Goal: Task Accomplishment & Management: Manage account settings

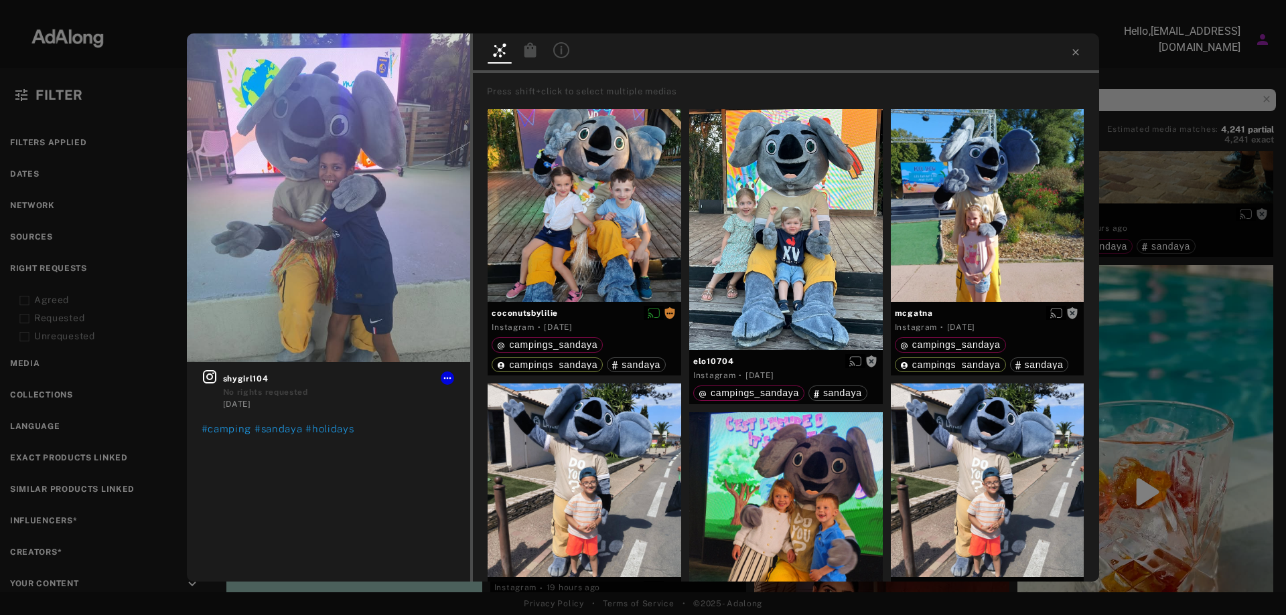
click at [155, 315] on div "Get rights shygirl104 No rights requested [DATE] #camping #sandaya #holidays Pr…" at bounding box center [643, 307] width 1286 height 615
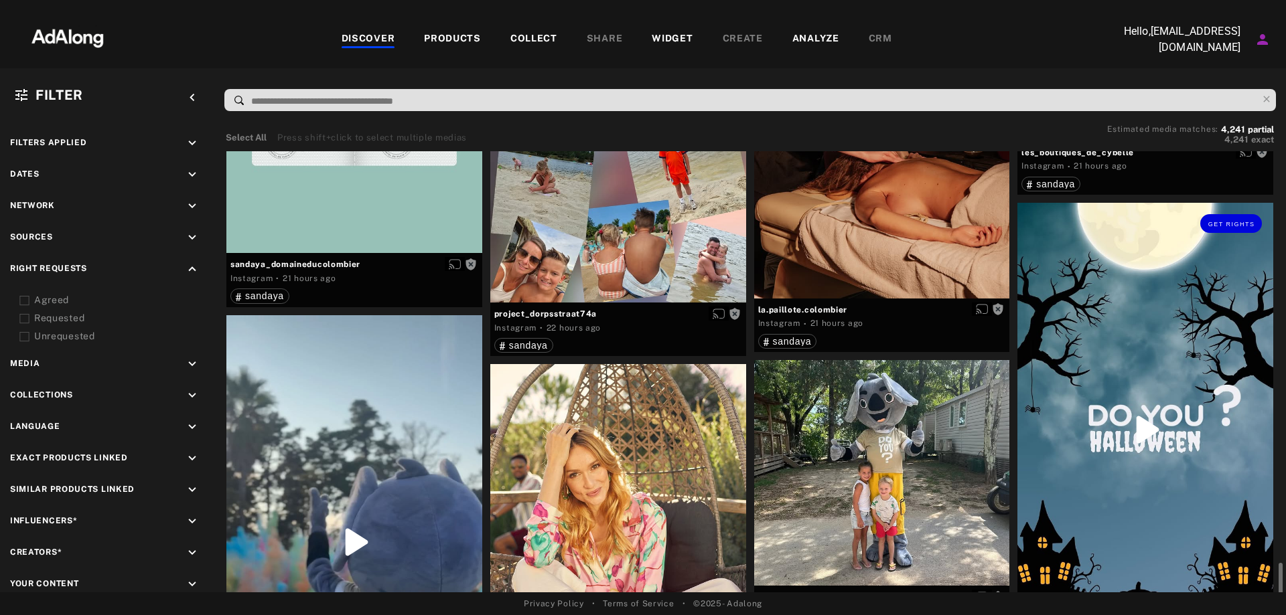
scroll to position [2410, 0]
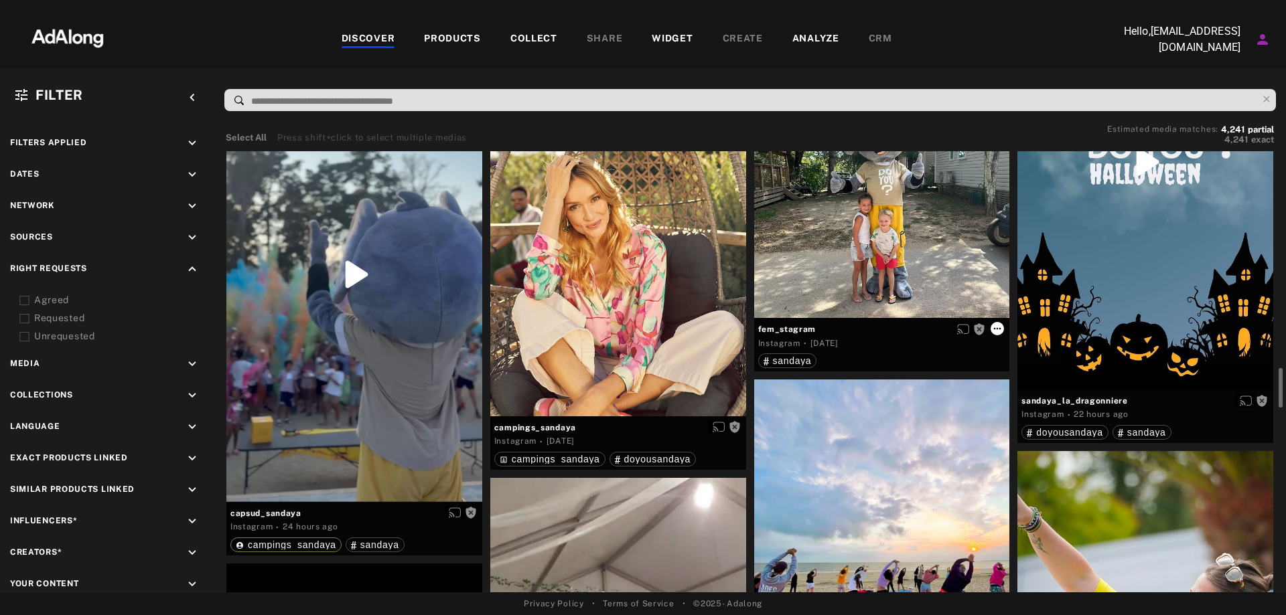
click at [999, 324] on icon at bounding box center [997, 328] width 11 height 11
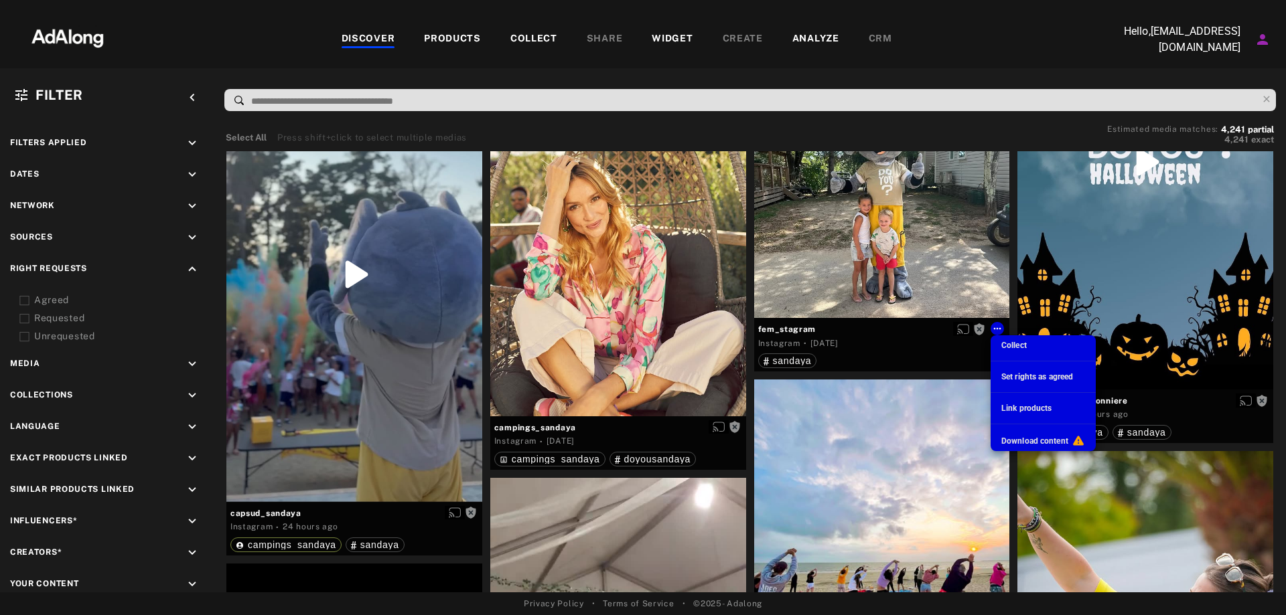
click at [782, 329] on div at bounding box center [643, 307] width 1286 height 615
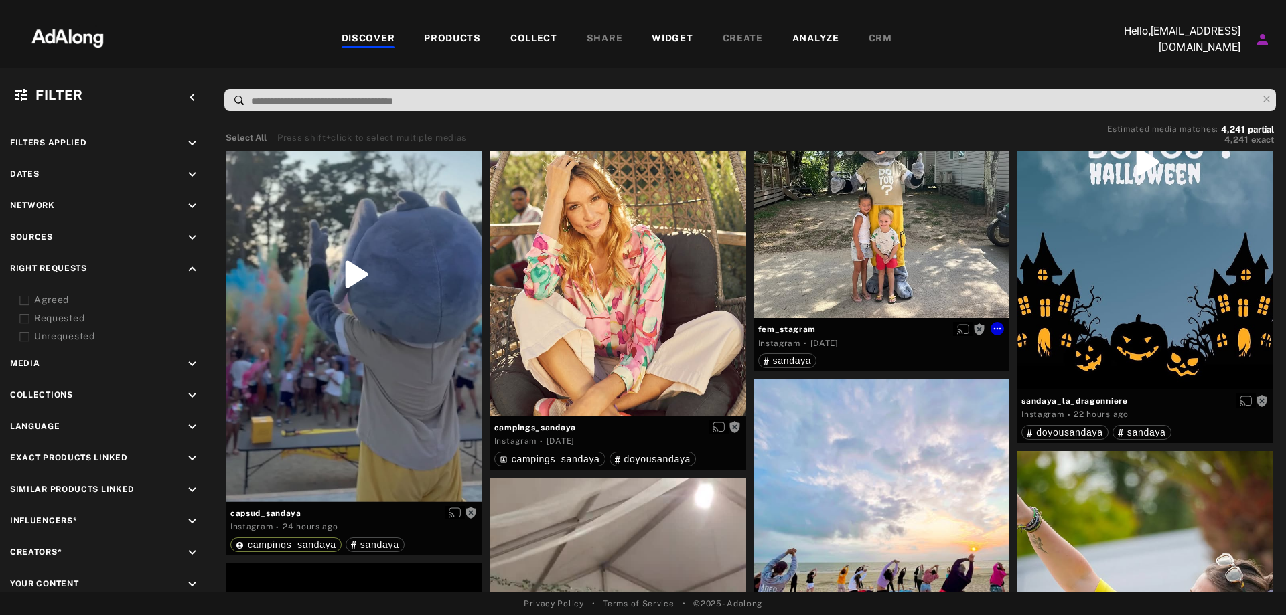
click at [814, 238] on body "DISCOVER PRODUCTS COLLECT SHARE WIDGET CREATE ANALYZE CRM Hello, [EMAIL_ADDRESS…" at bounding box center [643, 307] width 1286 height 615
click at [939, 269] on div "Get rights" at bounding box center [882, 205] width 256 height 226
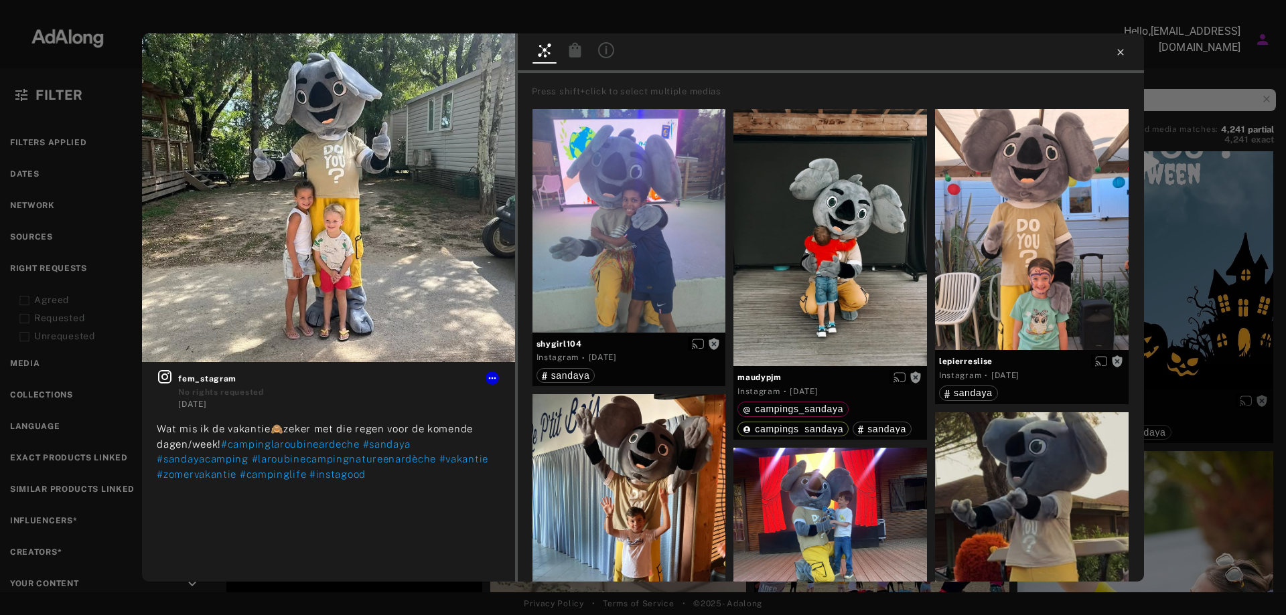
click at [1116, 49] on icon at bounding box center [1120, 52] width 11 height 11
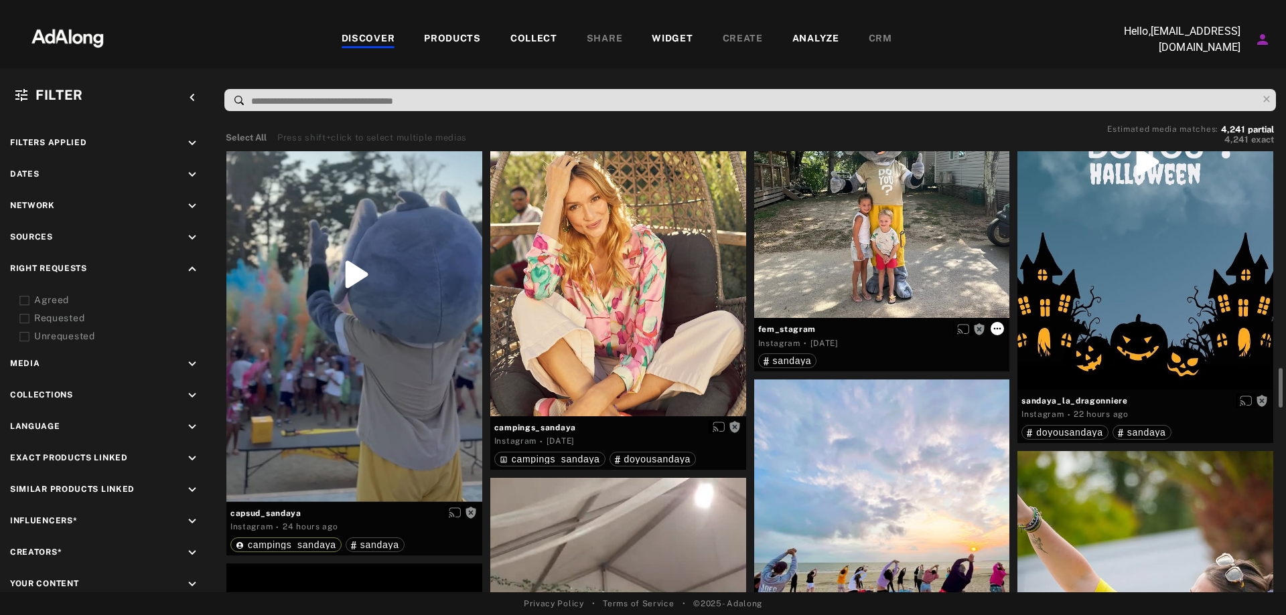
click at [1000, 331] on icon at bounding box center [997, 328] width 11 height 11
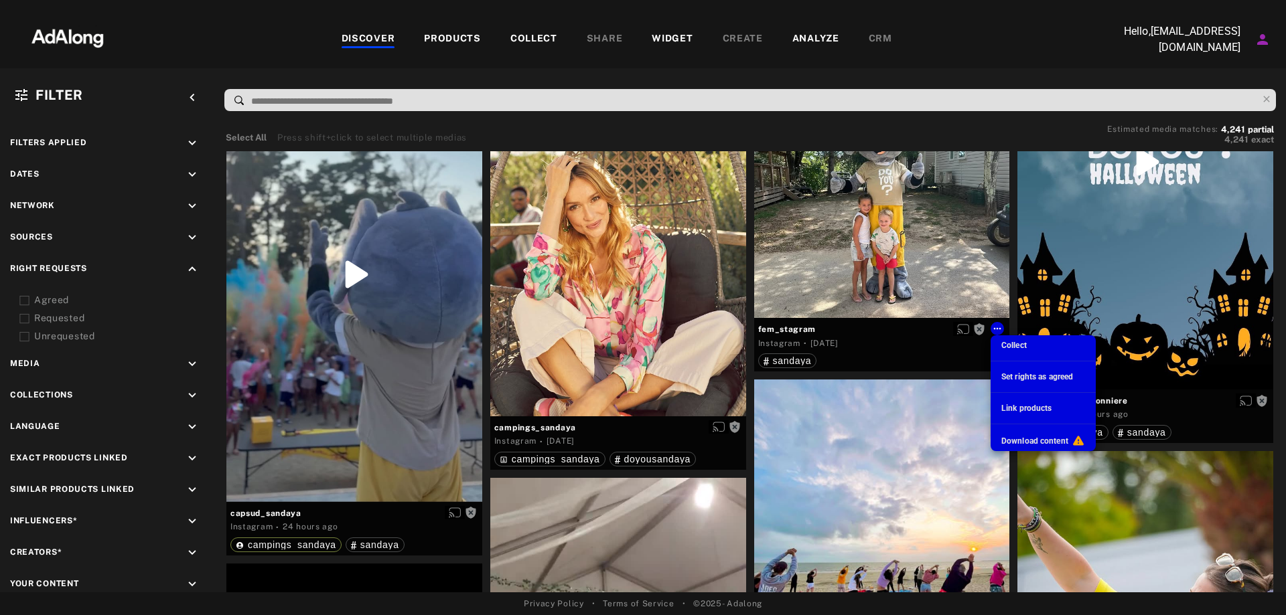
drag, startPoint x: 1023, startPoint y: 438, endPoint x: 1020, endPoint y: 373, distance: 65.0
click at [1020, 373] on ul "Collect Set rights as agreed Link products Download content" at bounding box center [1042, 393] width 105 height 116
click at [1020, 373] on span "Set rights as agreed" at bounding box center [1037, 376] width 72 height 9
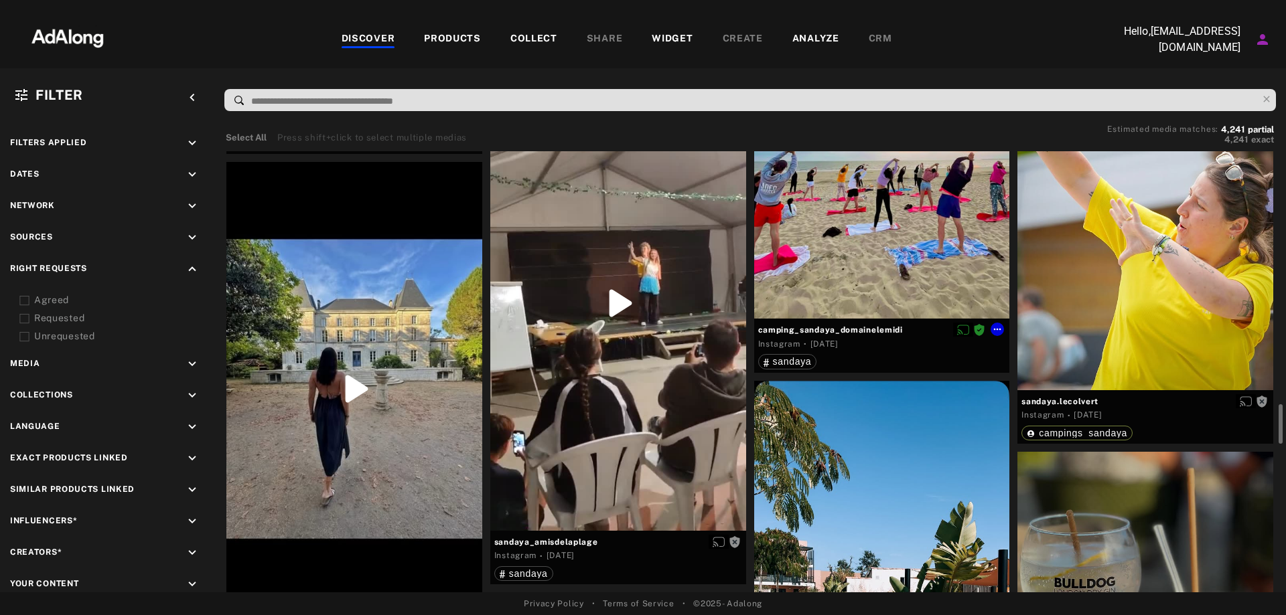
scroll to position [2879, 0]
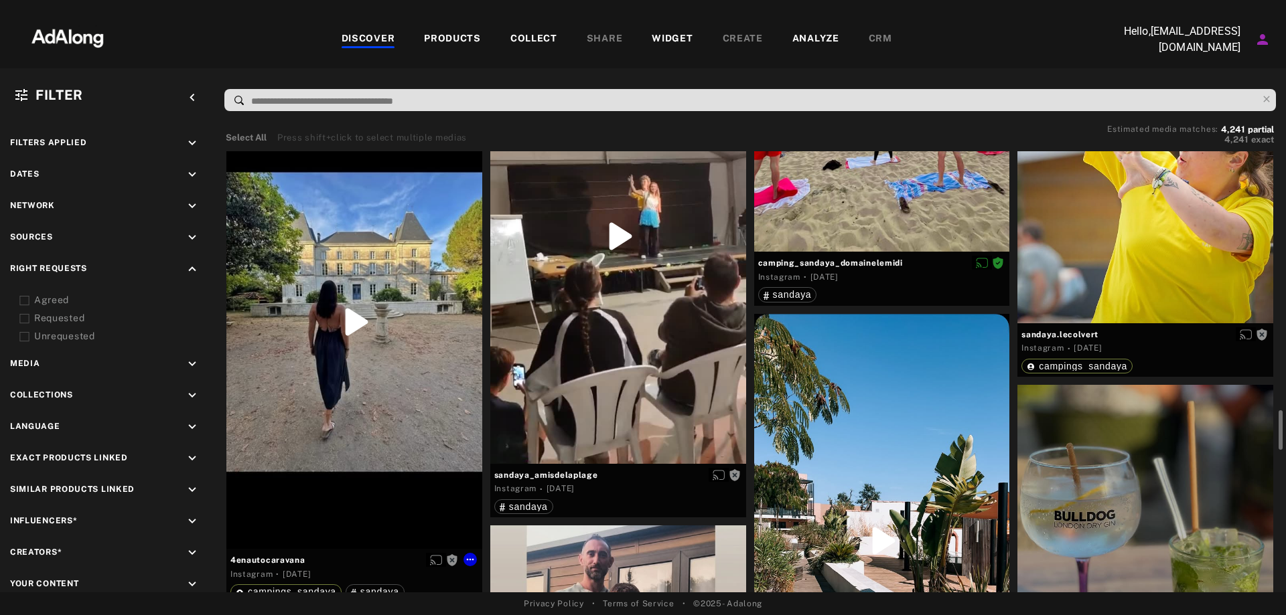
click at [373, 308] on div "Get rights" at bounding box center [354, 322] width 256 height 454
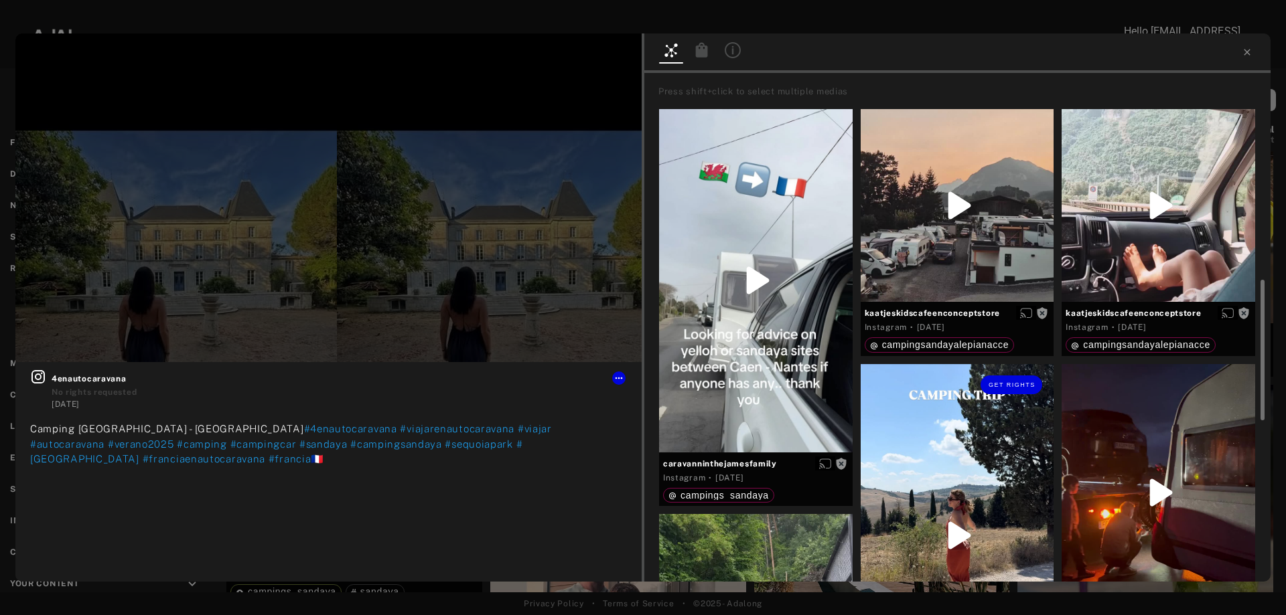
scroll to position [201, 0]
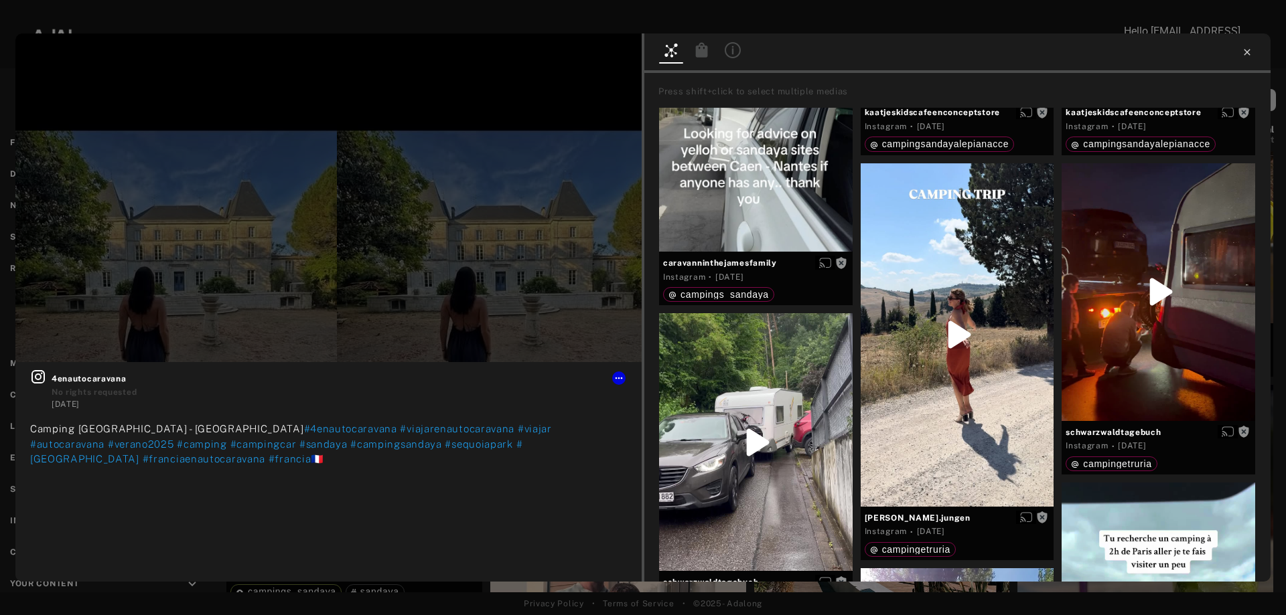
click at [1243, 51] on icon at bounding box center [1246, 52] width 11 height 11
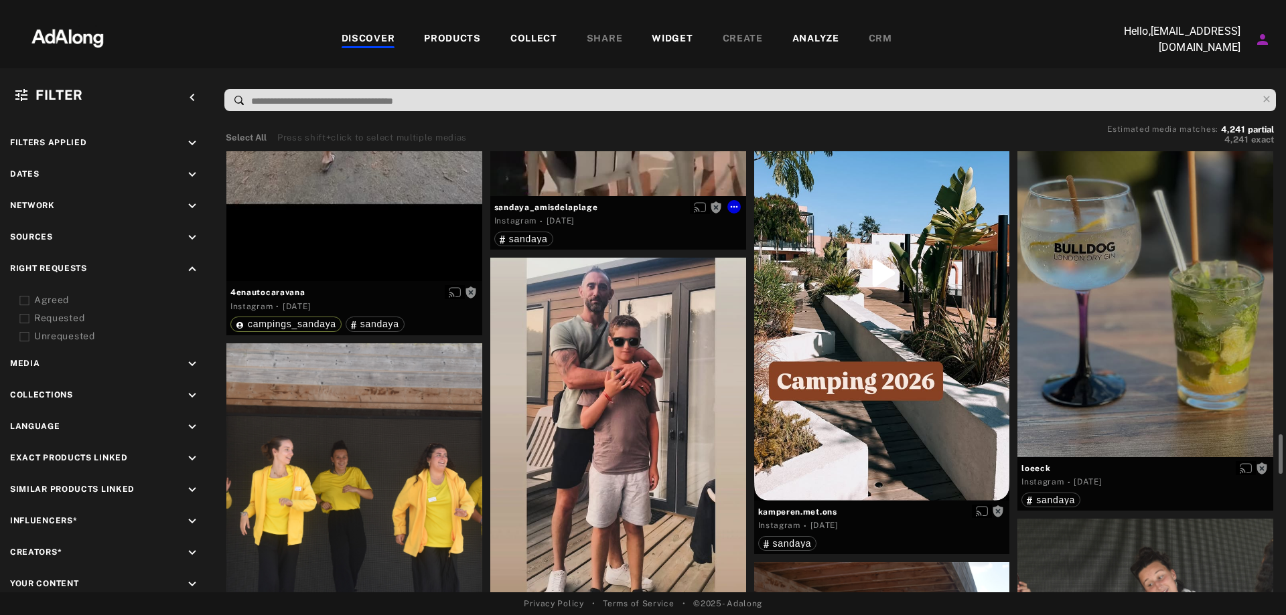
scroll to position [3415, 0]
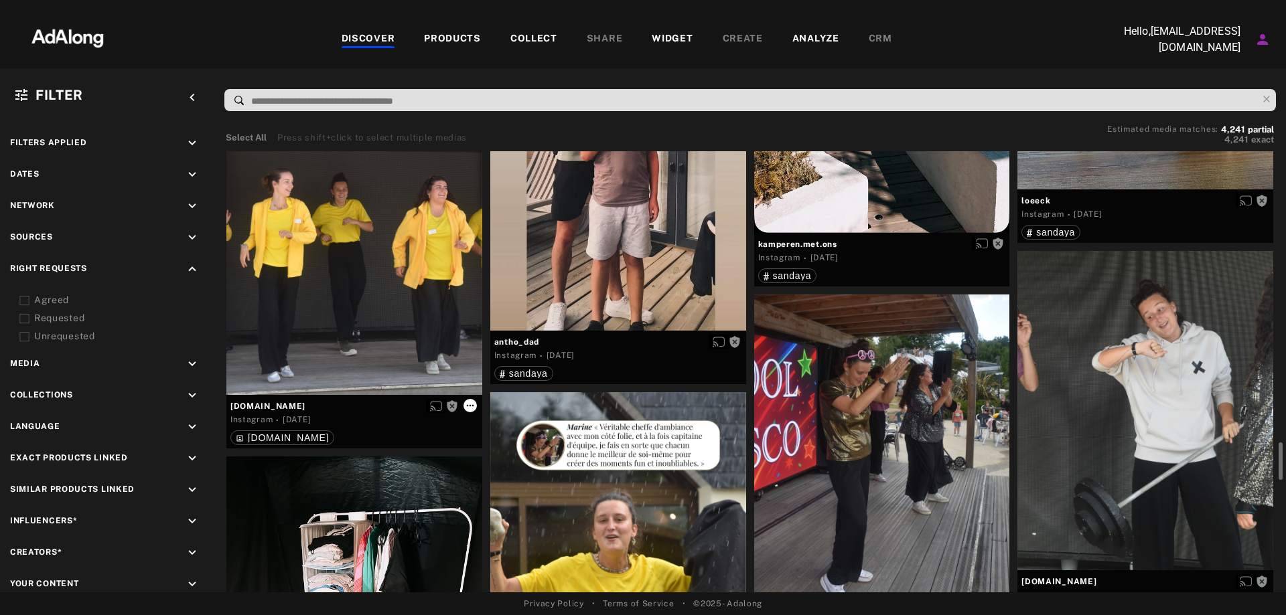
click at [475, 410] on icon at bounding box center [470, 405] width 11 height 11
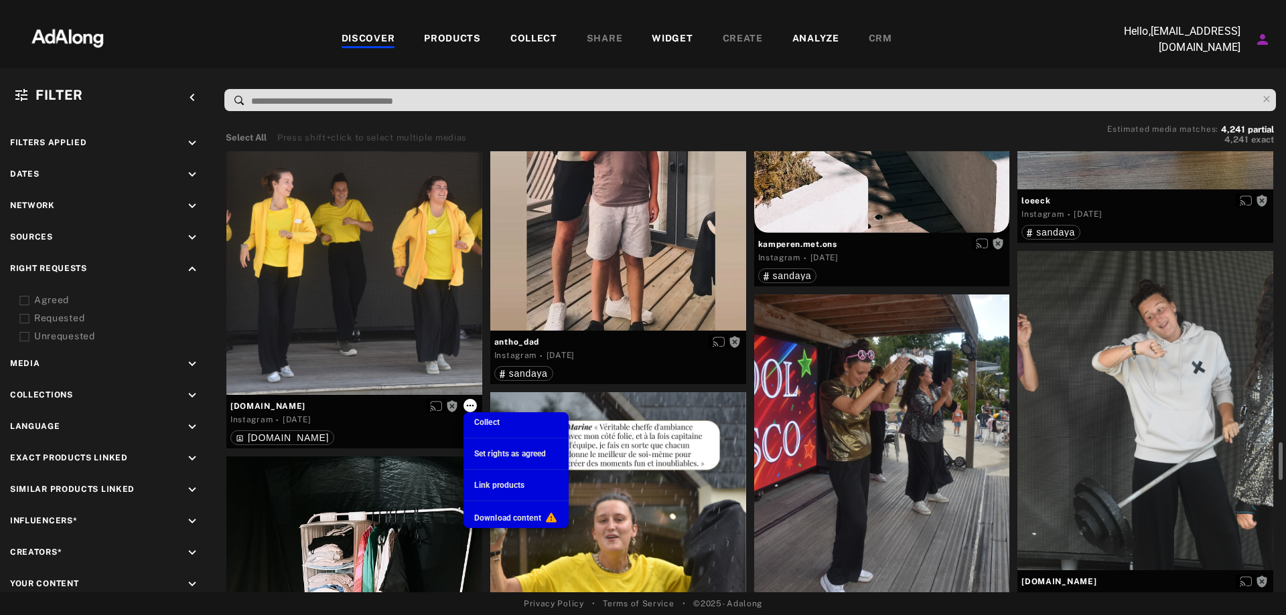
click at [475, 410] on div at bounding box center [643, 307] width 1286 height 615
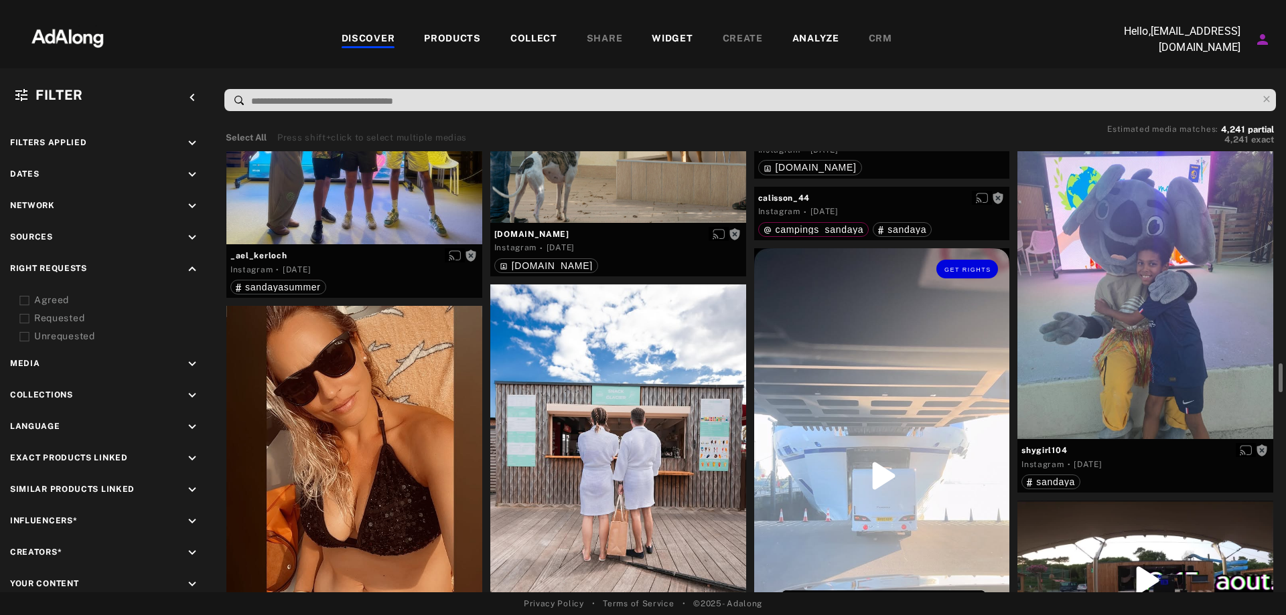
scroll to position [3950, 0]
